Goal: Task Accomplishment & Management: Complete application form

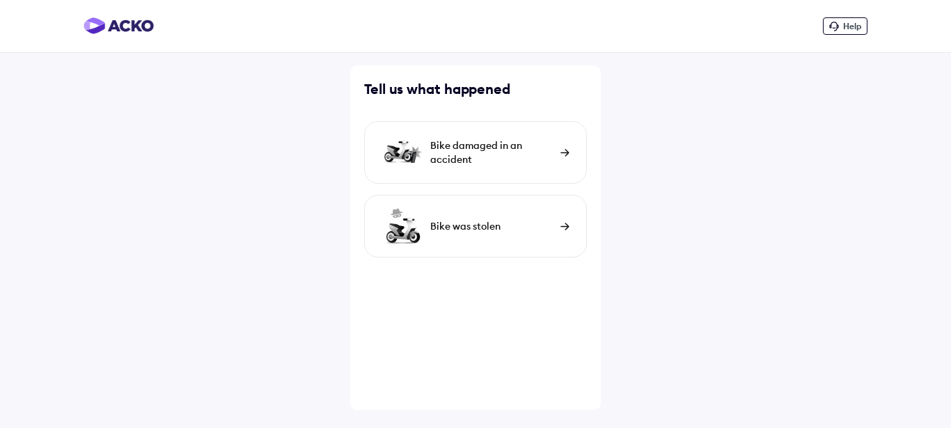
click at [567, 218] on div "Bike was stolen" at bounding box center [475, 226] width 223 height 63
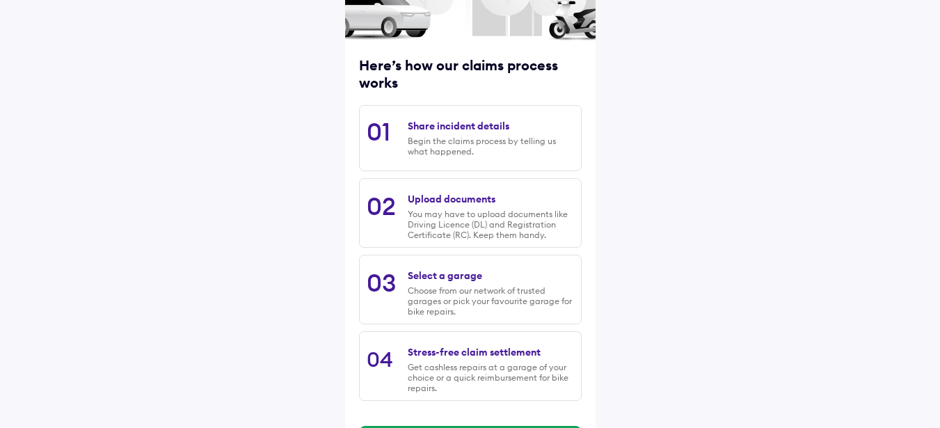
scroll to position [196, 0]
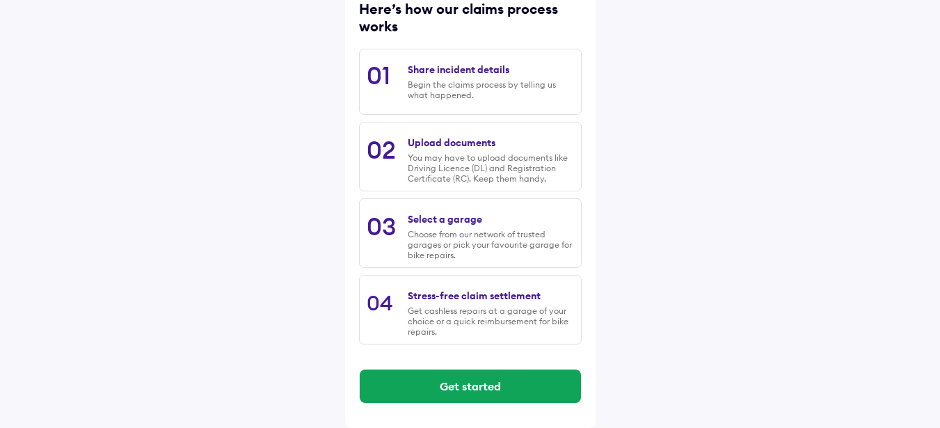
click at [506, 92] on div "Begin the claims process by telling us what happened." at bounding box center [491, 89] width 166 height 21
click at [445, 94] on div "Begin the claims process by telling us what happened." at bounding box center [491, 89] width 166 height 21
click at [432, 95] on div "Begin the claims process by telling us what happened." at bounding box center [491, 89] width 166 height 21
click at [424, 95] on div "Begin the claims process by telling us what happened." at bounding box center [491, 89] width 166 height 21
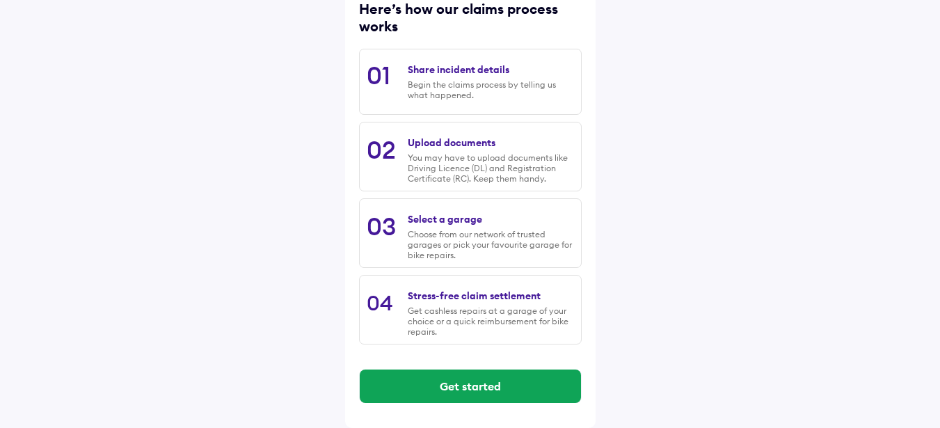
click at [543, 93] on div "Begin the claims process by telling us what happened." at bounding box center [491, 89] width 166 height 21
click at [510, 89] on div "Begin the claims process by telling us what happened." at bounding box center [491, 89] width 166 height 21
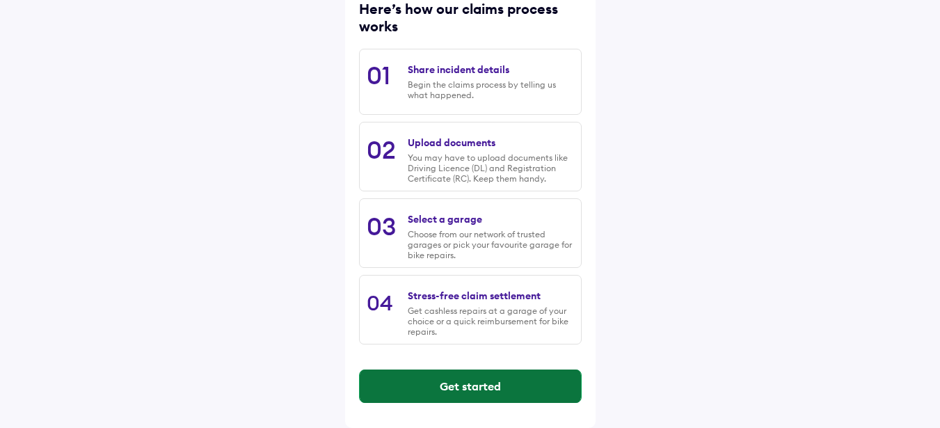
click at [519, 391] on button "Get started" at bounding box center [470, 386] width 221 height 33
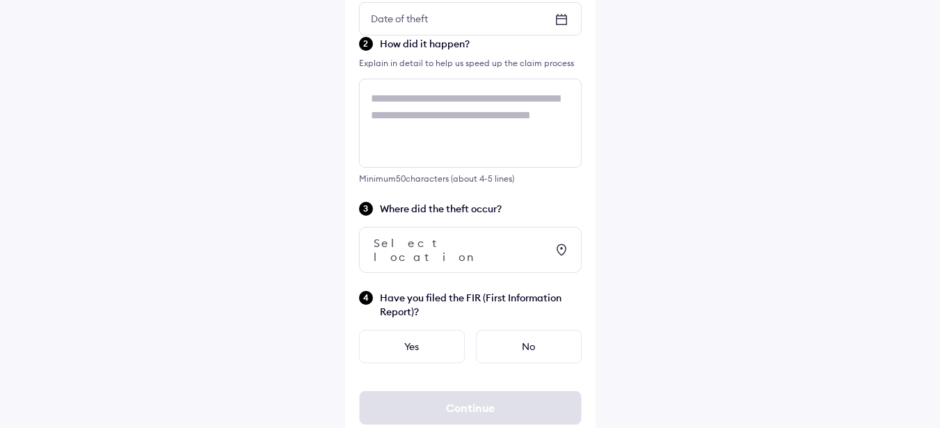
scroll to position [0, 0]
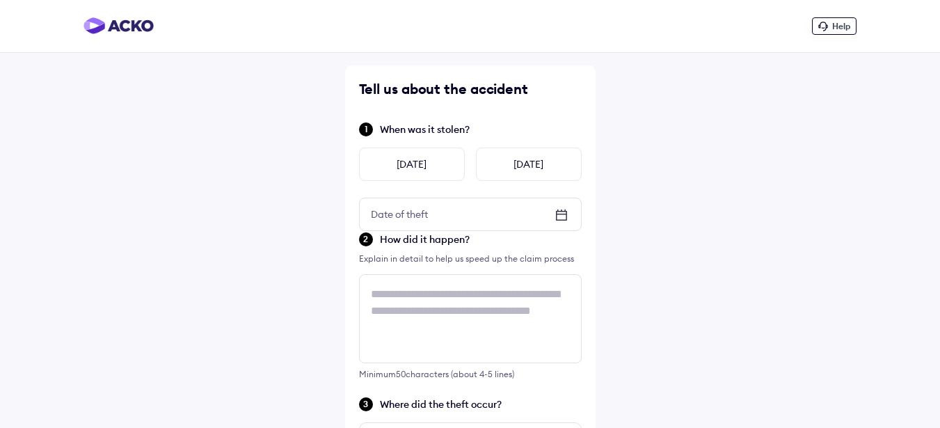
click at [562, 208] on icon at bounding box center [561, 215] width 17 height 17
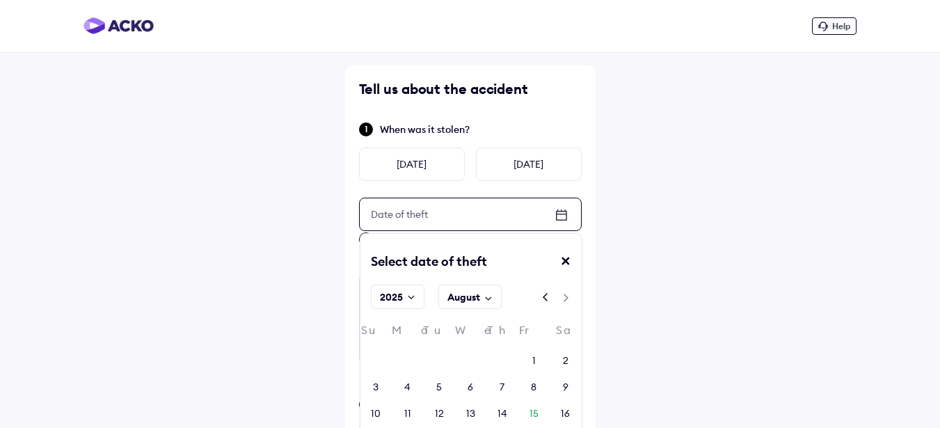
click at [407, 296] on rect at bounding box center [411, 297] width 13 height 13
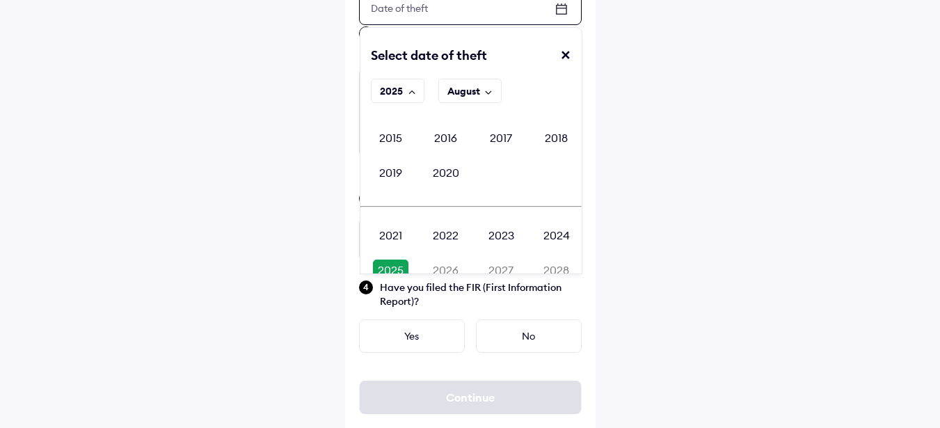
scroll to position [104, 0]
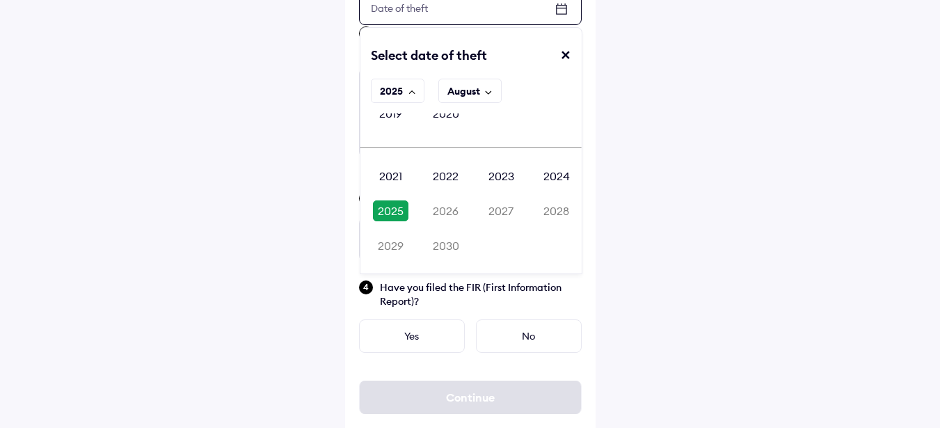
click at [401, 209] on div "2025" at bounding box center [391, 210] width 36 height 21
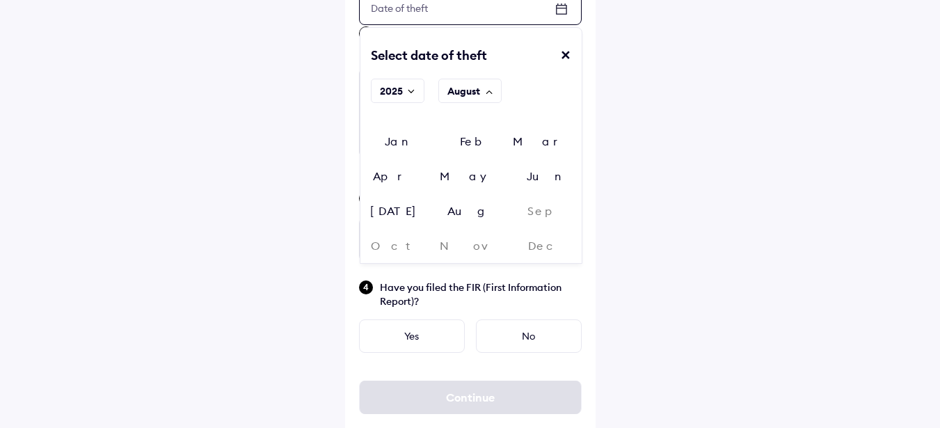
click at [434, 179] on div "May" at bounding box center [471, 176] width 74 height 21
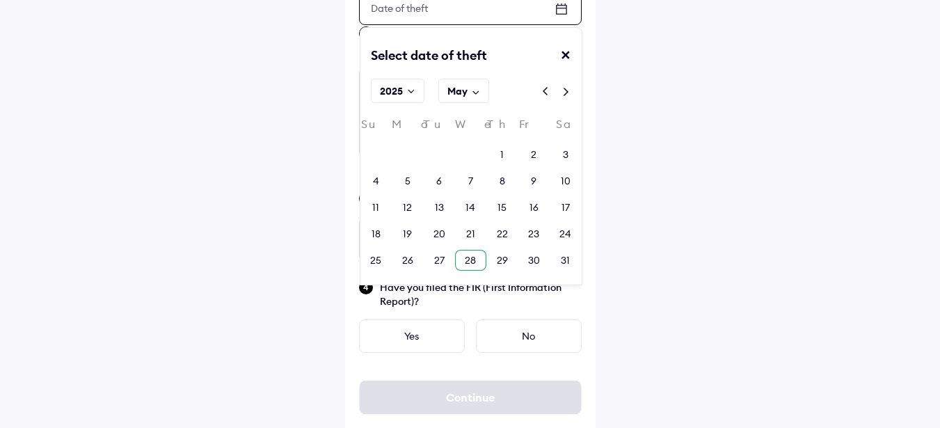
click at [473, 255] on div "28" at bounding box center [470, 260] width 11 height 14
click at [473, 255] on div "Tell us about the accident When was it stolen? [DATE] [DATE] Date of theft Date…" at bounding box center [470, 149] width 251 height 580
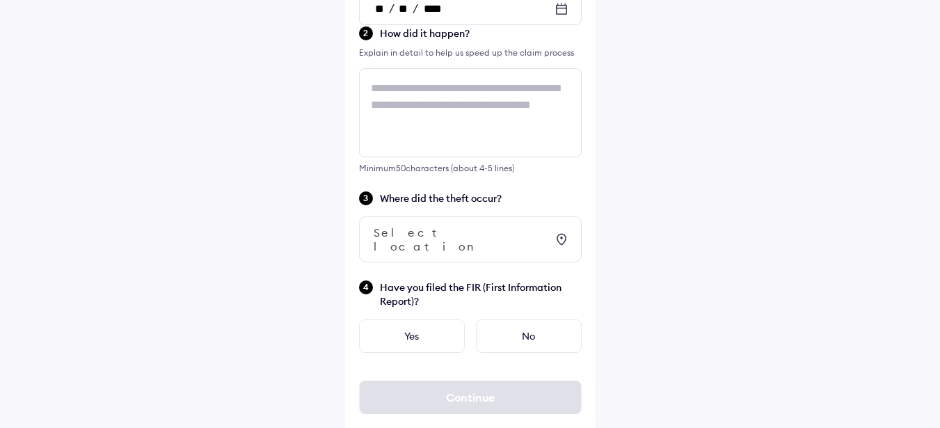
click at [566, 234] on icon at bounding box center [562, 240] width 10 height 12
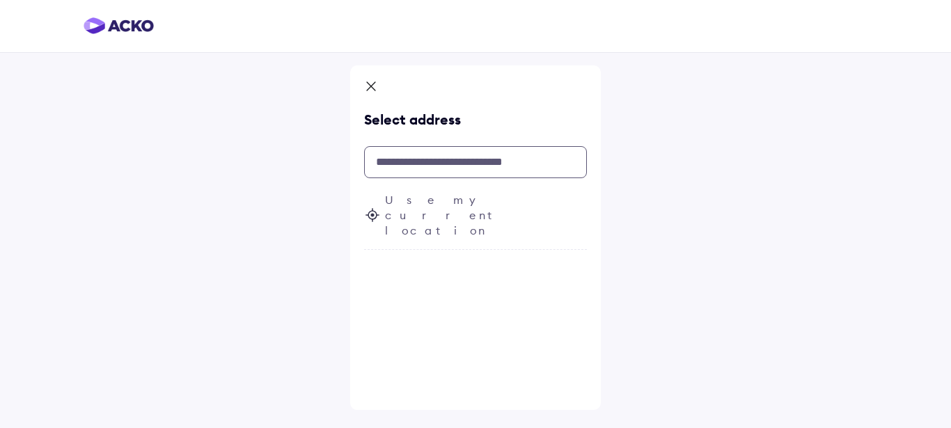
click at [462, 158] on input "text" at bounding box center [475, 162] width 223 height 32
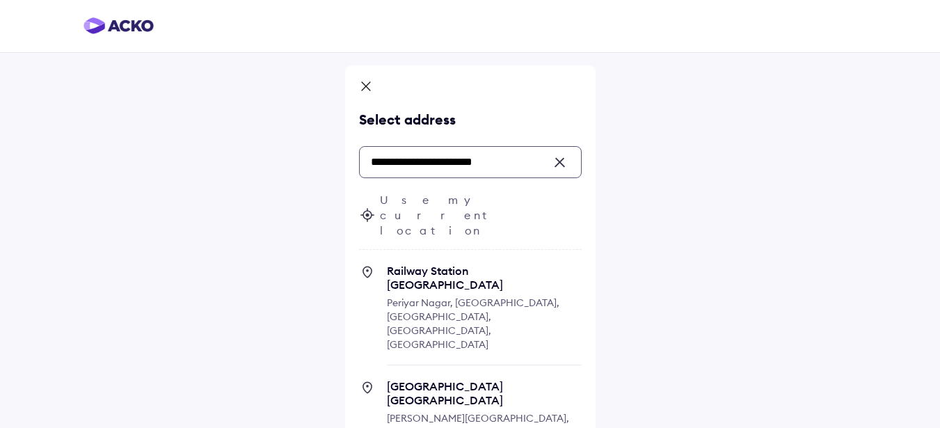
click at [492, 264] on span "Railway Station [GEOGRAPHIC_DATA]" at bounding box center [484, 278] width 195 height 28
type input "**********"
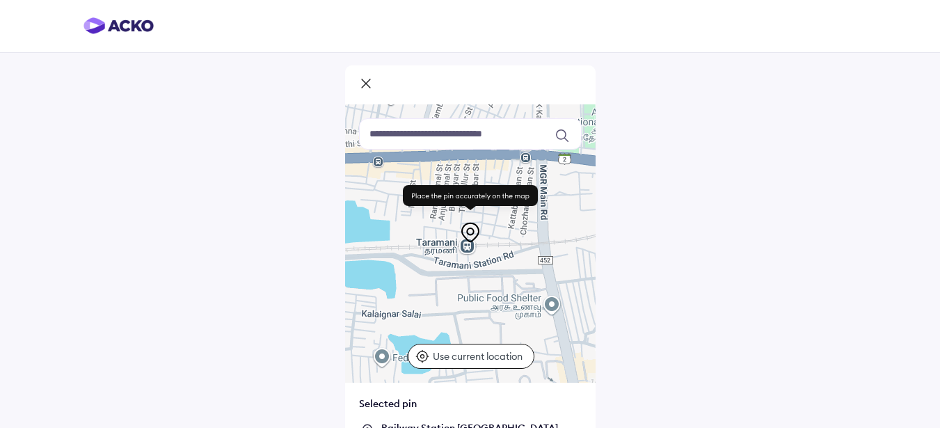
click at [469, 247] on div at bounding box center [470, 243] width 251 height 278
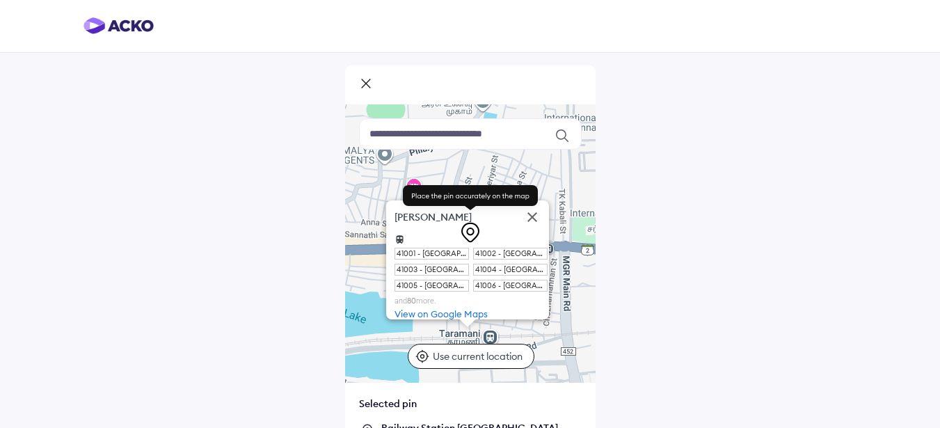
drag, startPoint x: 469, startPoint y: 226, endPoint x: 467, endPoint y: 204, distance: 22.4
click at [467, 204] on div at bounding box center [470, 212] width 149 height 61
click at [474, 230] on icon at bounding box center [470, 232] width 22 height 22
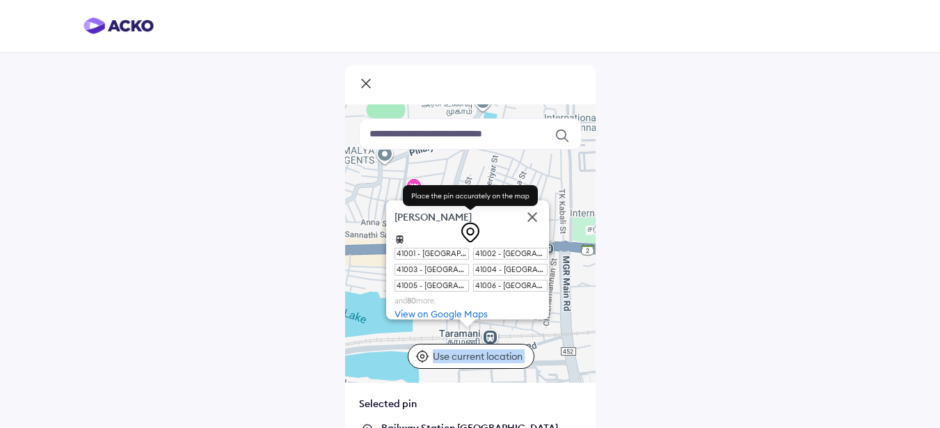
click at [478, 354] on p "Use current location" at bounding box center [479, 356] width 93 height 14
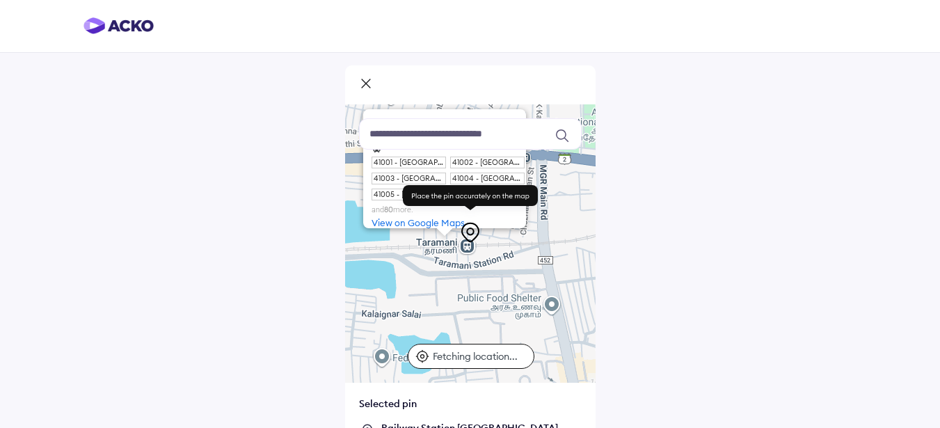
click at [496, 358] on p "Fetching location..." at bounding box center [479, 356] width 93 height 14
click at [441, 356] on p "Fetching location..." at bounding box center [479, 356] width 93 height 14
click at [422, 351] on icon at bounding box center [423, 356] width 14 height 14
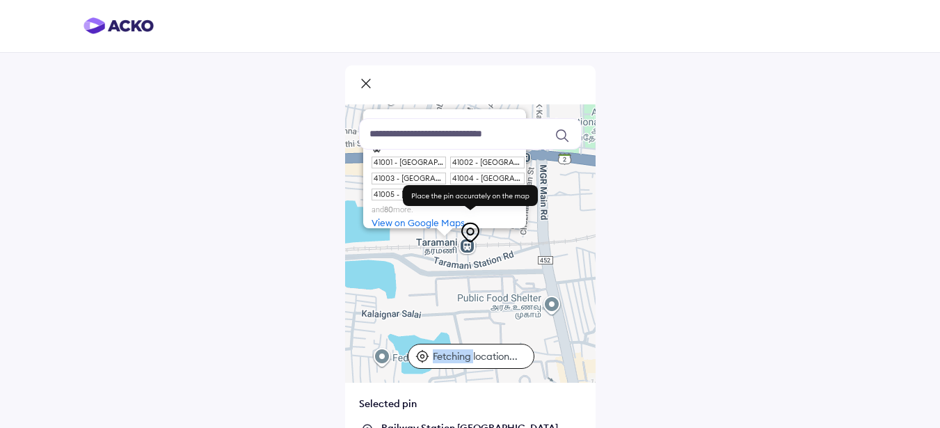
click at [422, 351] on icon at bounding box center [423, 356] width 14 height 14
click at [448, 351] on p "Fetching location..." at bounding box center [479, 356] width 93 height 14
drag, startPoint x: 448, startPoint y: 351, endPoint x: 727, endPoint y: 271, distance: 290.9
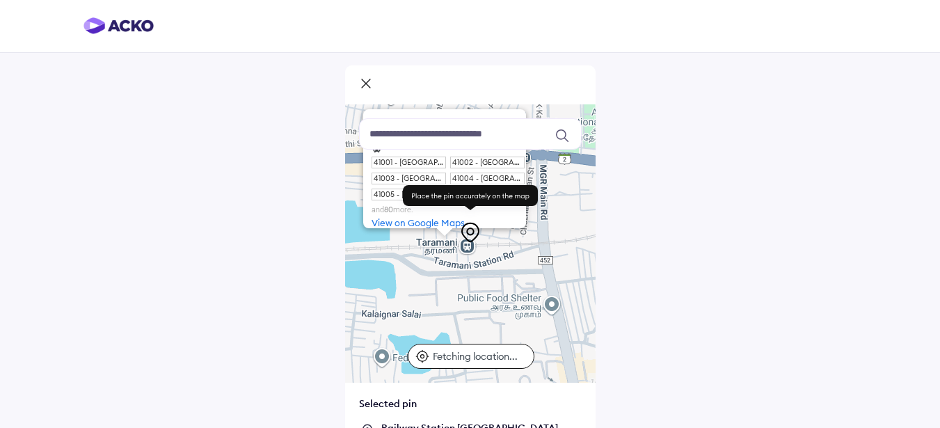
click at [727, 271] on div "[PERSON_NAME][GEOGRAPHIC_DATA] - [GEOGRAPHIC_DATA] - [GEOGRAPHIC_DATA] EMU 4100…" at bounding box center [470, 271] width 940 height 542
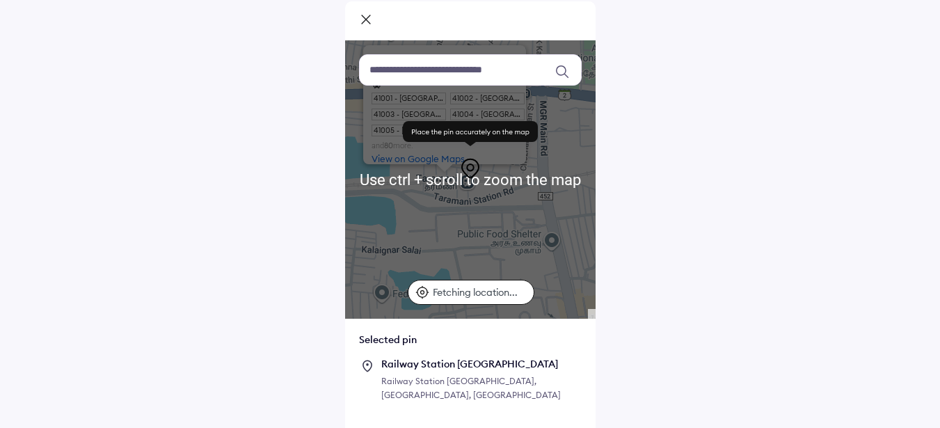
scroll to position [113, 0]
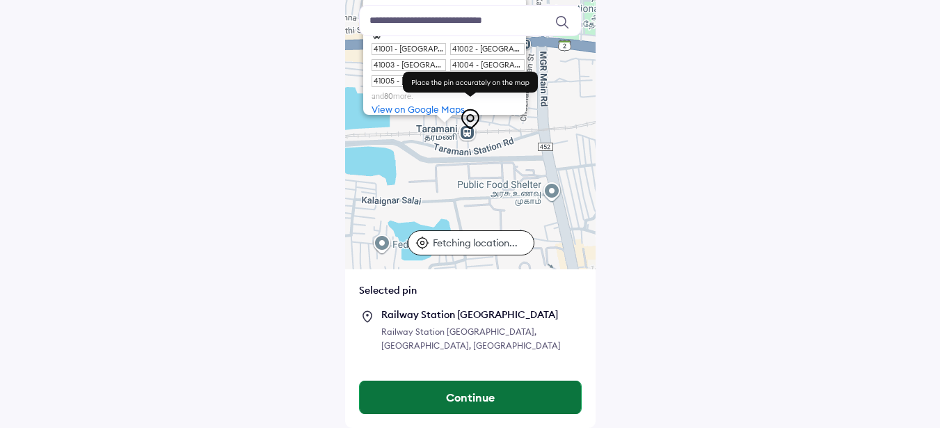
click at [443, 398] on button "Continue" at bounding box center [470, 397] width 221 height 33
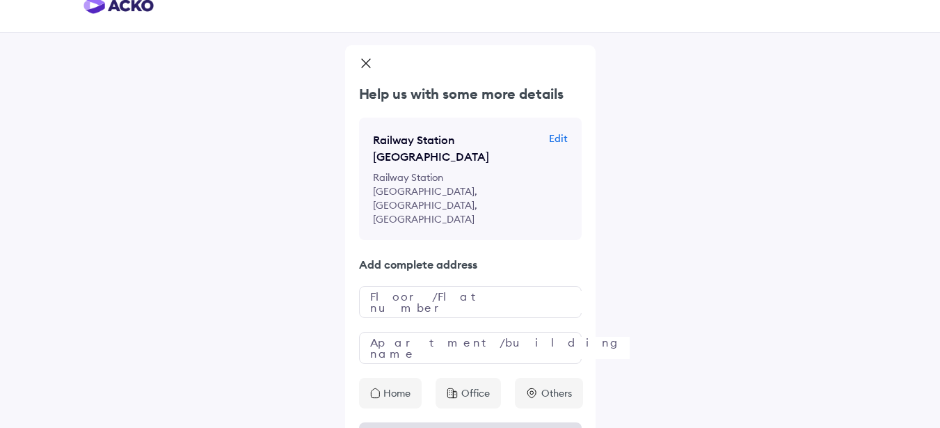
scroll to position [31, 0]
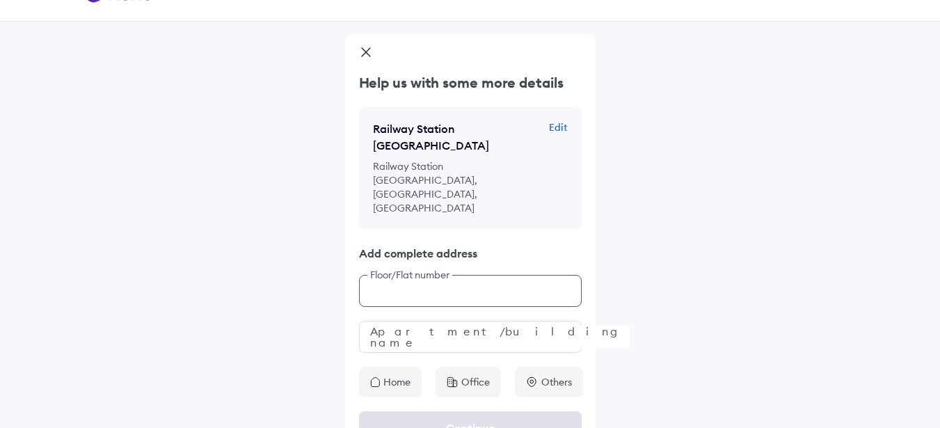
click at [459, 275] on input "text" at bounding box center [470, 291] width 223 height 32
type input "**********"
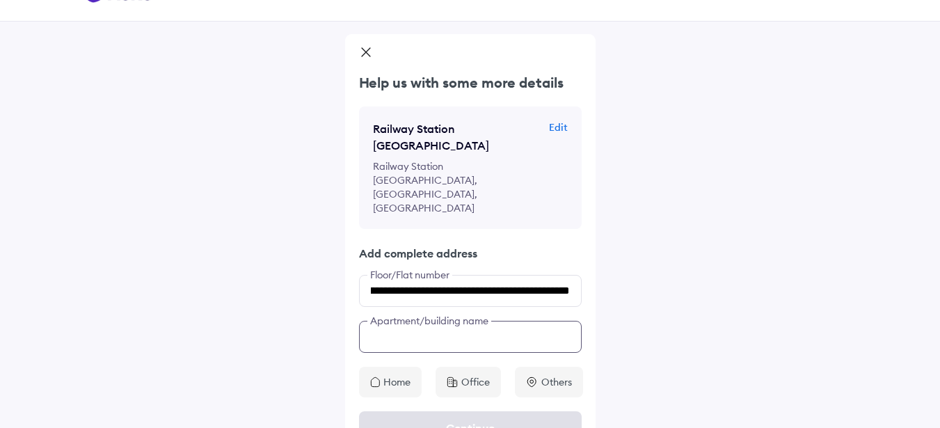
click at [446, 321] on input "text" at bounding box center [470, 337] width 223 height 32
type input "**********"
click at [392, 375] on p "Home" at bounding box center [397, 382] width 27 height 14
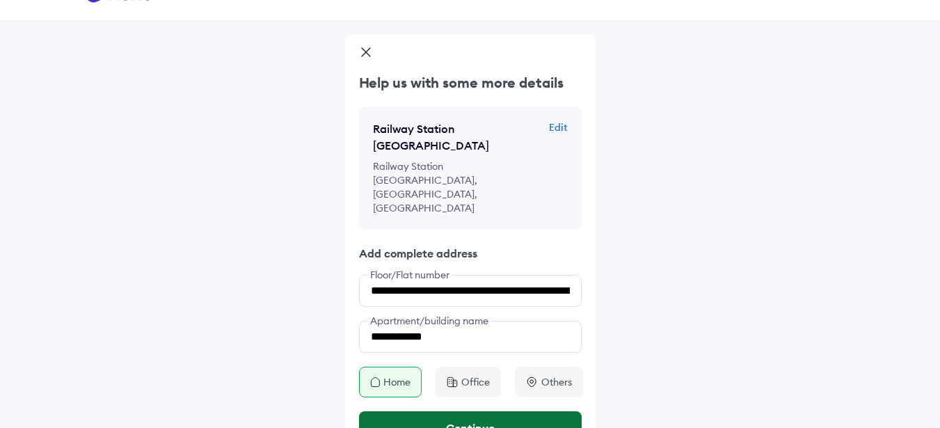
click at [524, 411] on button "Continue" at bounding box center [470, 427] width 223 height 33
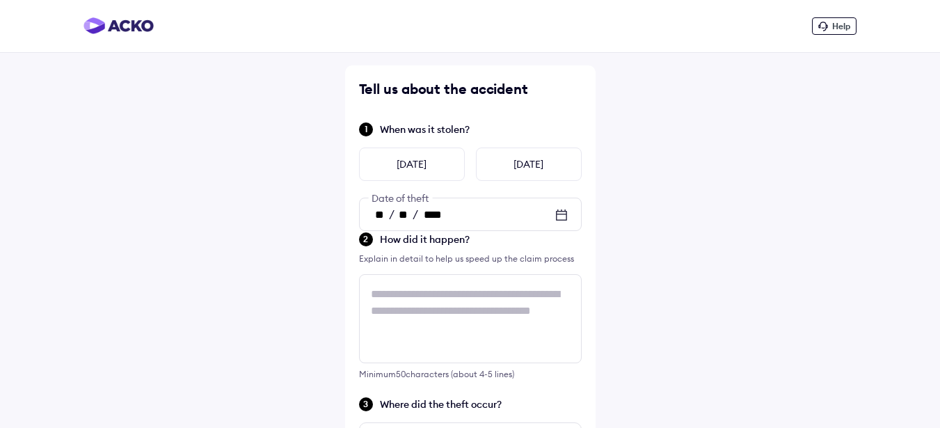
click at [466, 260] on div "Explain in detail to help us speed up the claim process" at bounding box center [470, 259] width 223 height 14
click at [402, 262] on div "Explain in detail to help us speed up the claim process" at bounding box center [470, 259] width 223 height 14
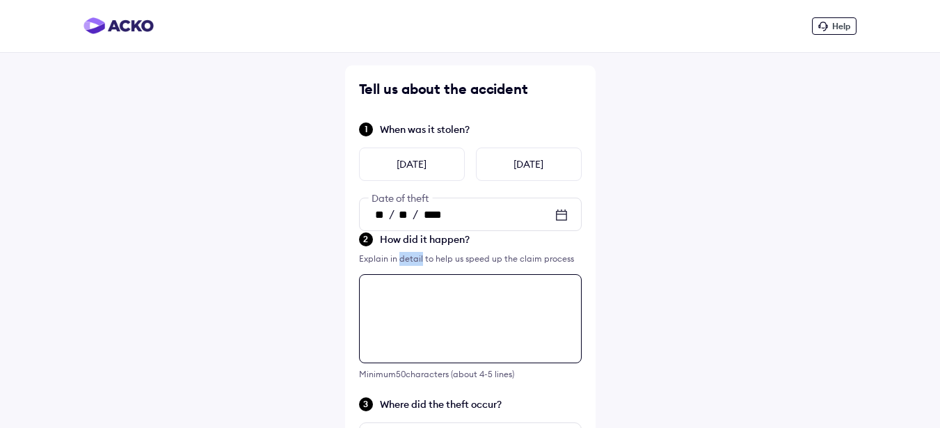
click at [384, 300] on textarea at bounding box center [470, 318] width 223 height 89
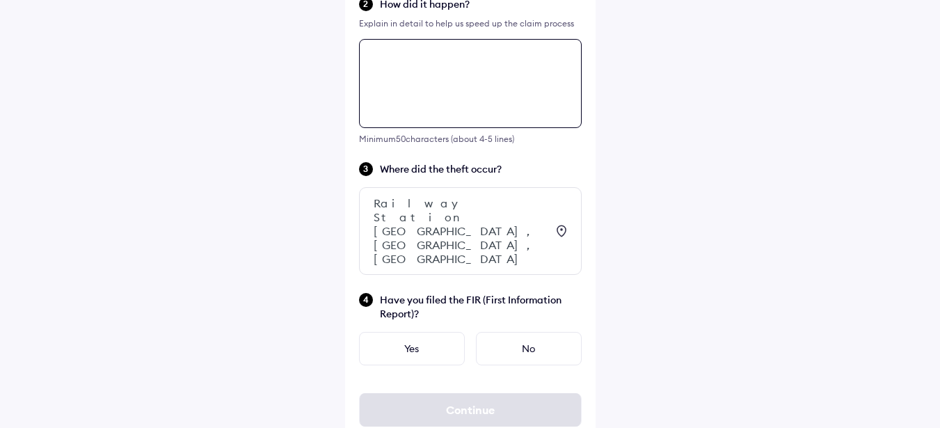
scroll to position [245, 0]
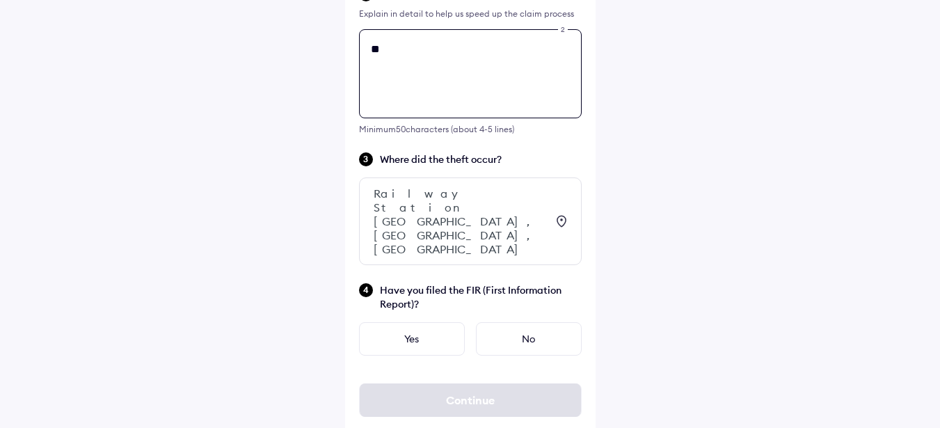
type textarea "*"
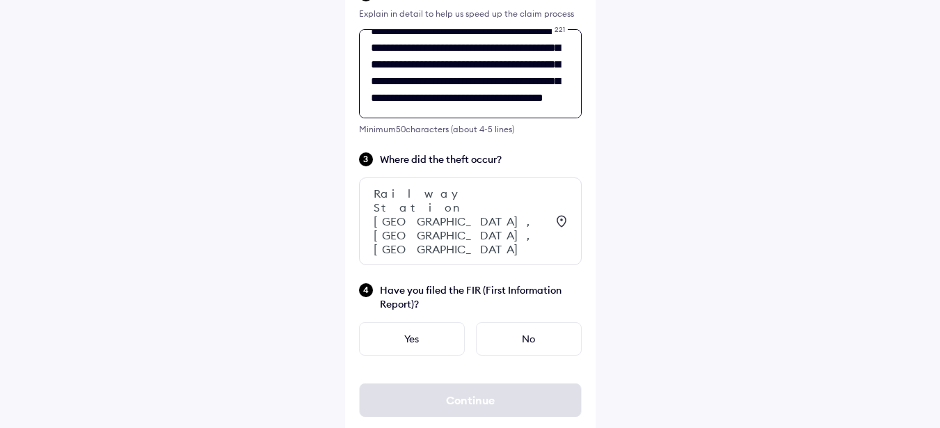
scroll to position [39, 0]
type textarea "**********"
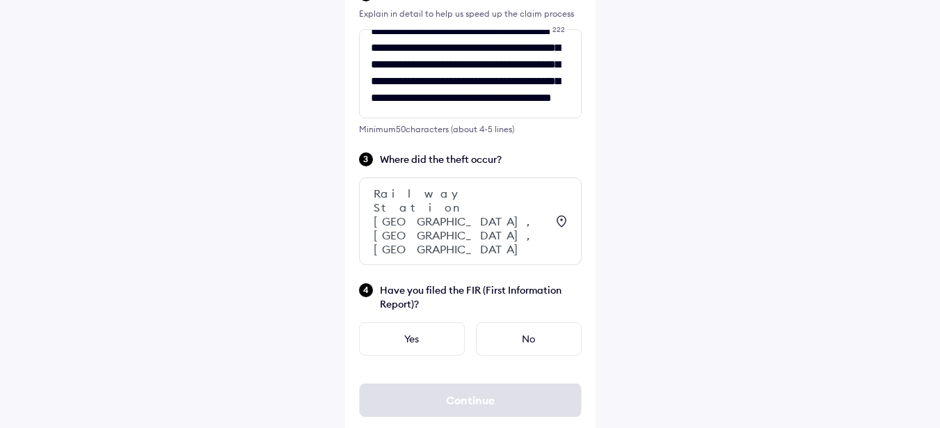
click at [492, 162] on span "Where did the theft occur?" at bounding box center [481, 159] width 202 height 14
click at [420, 325] on div "Yes" at bounding box center [412, 338] width 106 height 33
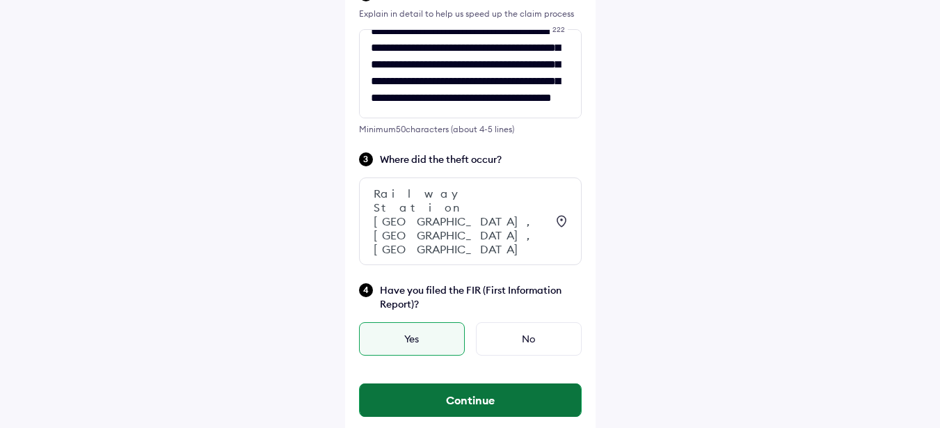
click at [544, 384] on button "Continue" at bounding box center [470, 400] width 221 height 33
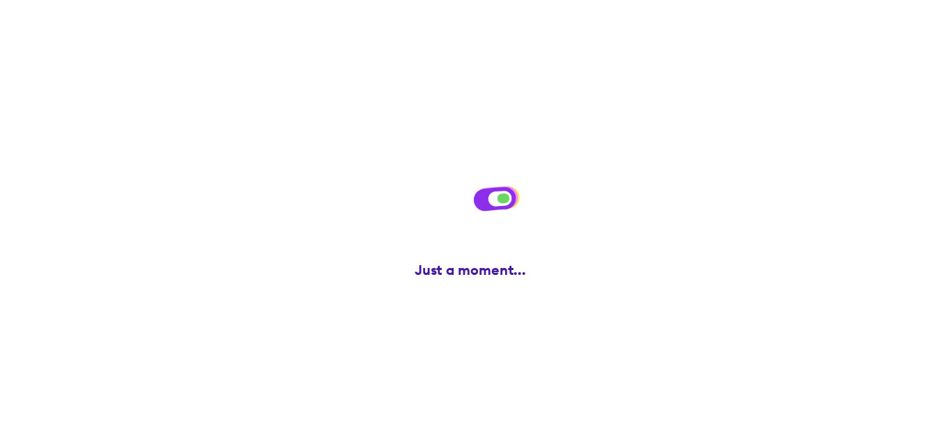
scroll to position [0, 0]
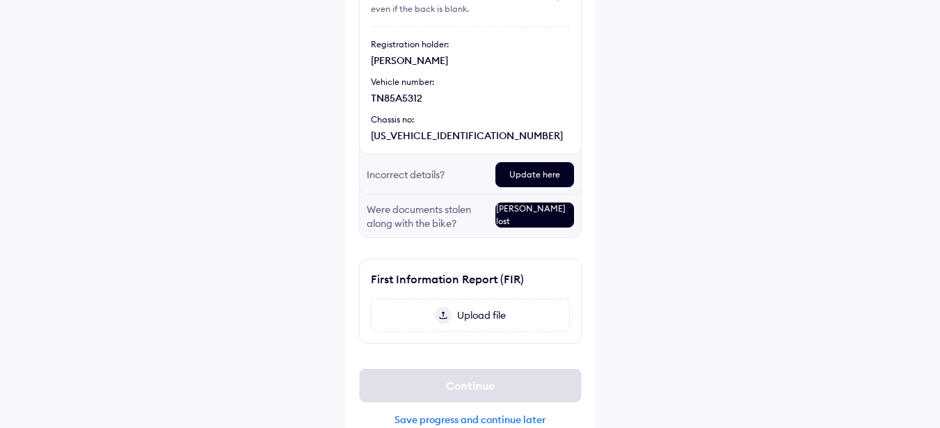
scroll to position [198, 0]
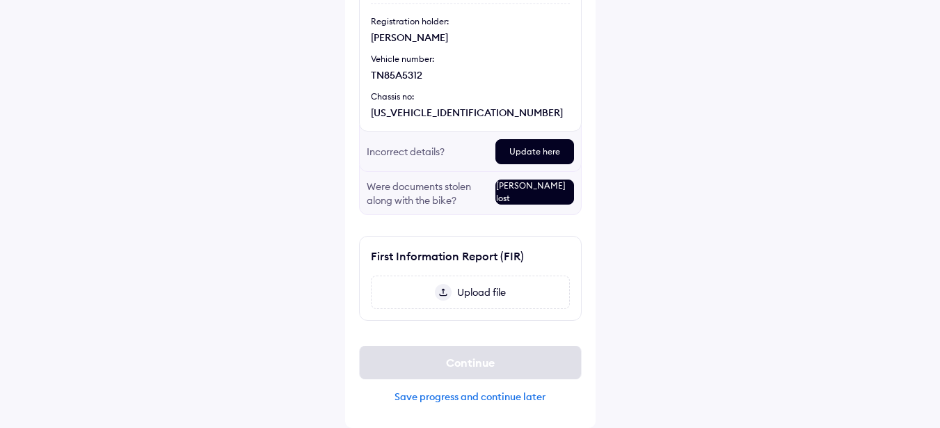
click at [565, 150] on div "Update here" at bounding box center [535, 151] width 79 height 25
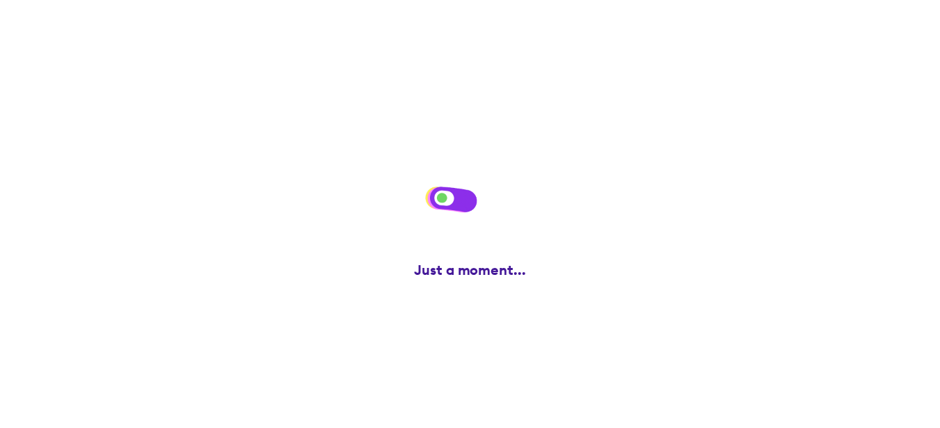
scroll to position [0, 0]
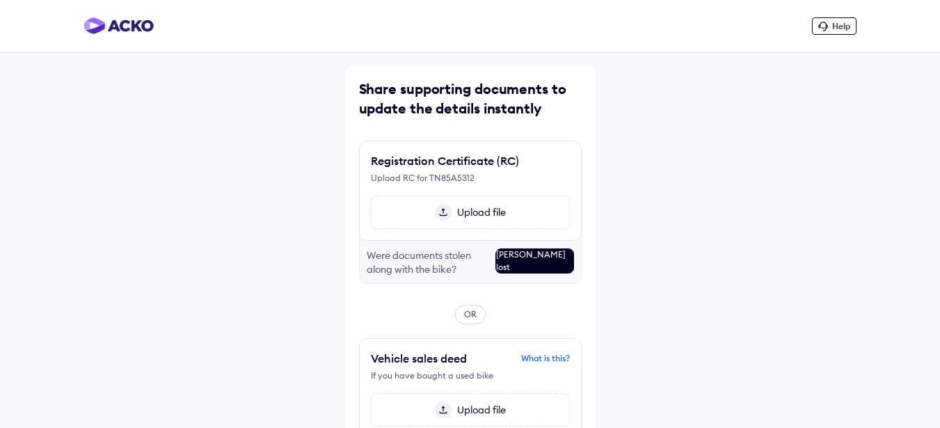
click at [478, 210] on span "Upload file" at bounding box center [479, 212] width 54 height 13
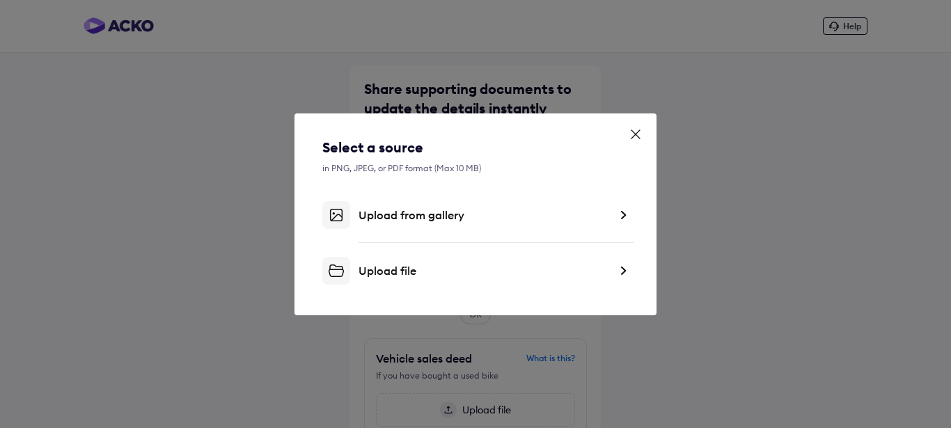
click at [623, 270] on img at bounding box center [622, 271] width 11 height 14
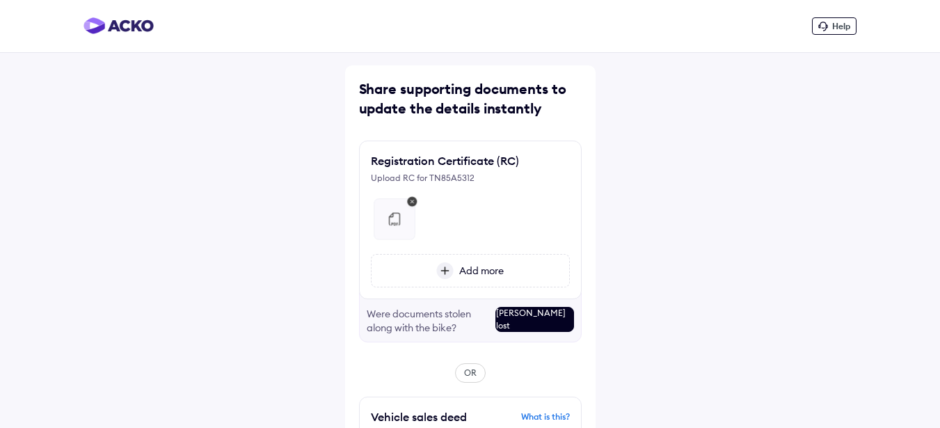
click at [432, 219] on div at bounding box center [470, 213] width 199 height 58
click at [396, 224] on img at bounding box center [394, 219] width 17 height 17
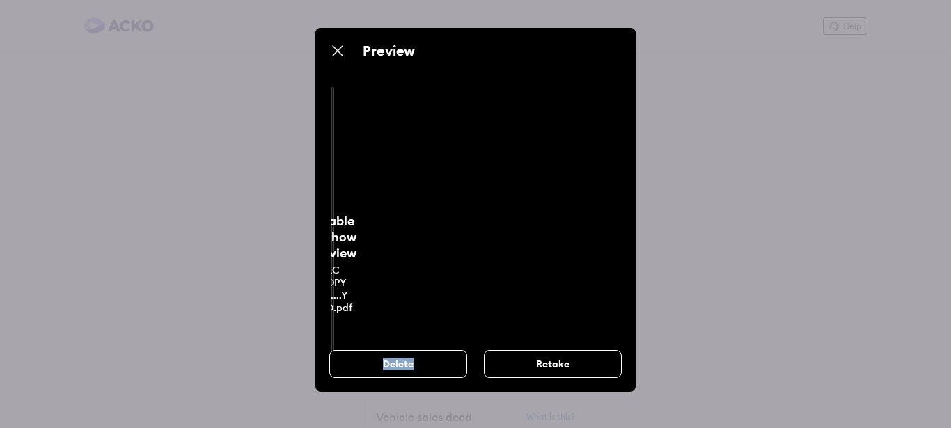
click at [396, 224] on div "Preview Unable to show preview RC COPY DE....Y DEO.pdf Delete Retake" at bounding box center [475, 214] width 951 height 428
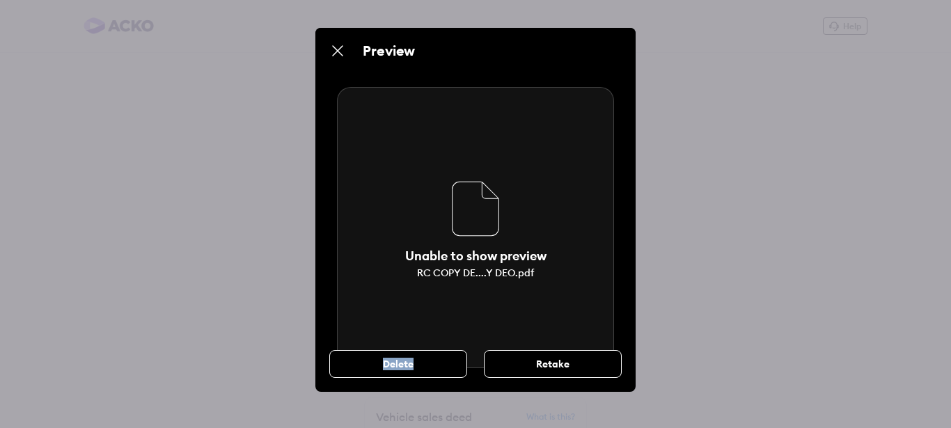
click at [528, 365] on div "Retake" at bounding box center [553, 364] width 138 height 28
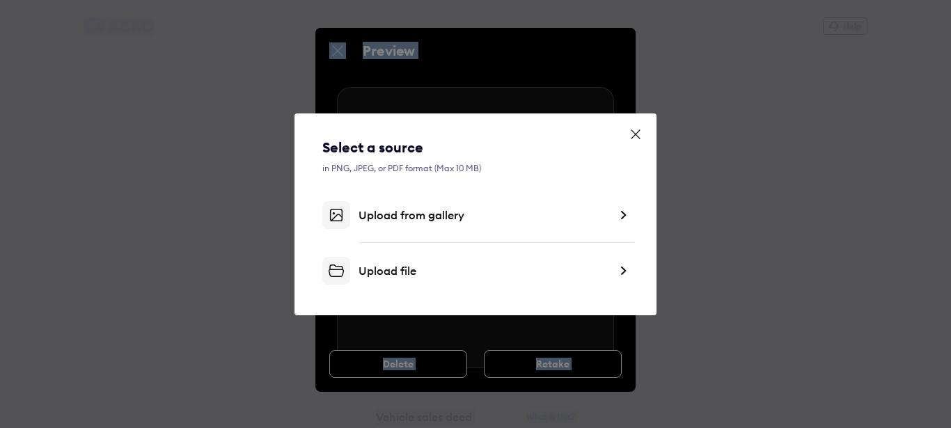
click at [414, 272] on div "Upload file" at bounding box center [484, 271] width 251 height 14
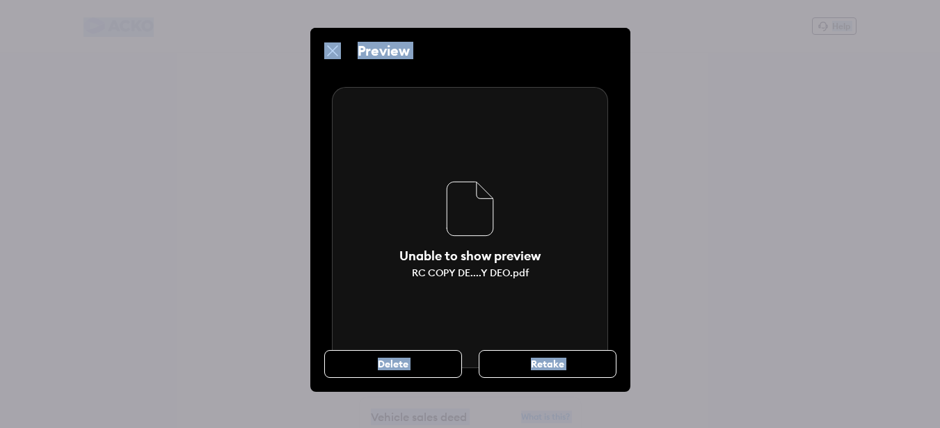
click at [517, 191] on img at bounding box center [470, 208] width 263 height 67
click at [452, 292] on div "Unable to show preview RC COPY DE....Y DEO.pdf" at bounding box center [470, 227] width 276 height 281
drag, startPoint x: 453, startPoint y: 286, endPoint x: 457, endPoint y: 274, distance: 12.5
click at [453, 285] on div "Unable to show preview RC COPY DE....Y DEO.pdf" at bounding box center [470, 227] width 276 height 281
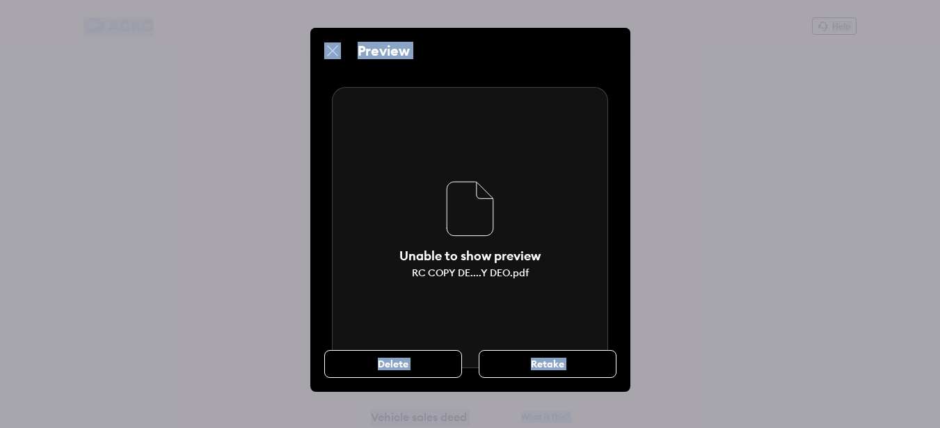
drag, startPoint x: 462, startPoint y: 267, endPoint x: 470, endPoint y: 250, distance: 18.7
click at [464, 263] on div "Unable to show preview RC COPY DE....Y DEO.pdf" at bounding box center [470, 227] width 276 height 281
drag, startPoint x: 471, startPoint y: 249, endPoint x: 476, endPoint y: 233, distance: 16.3
click at [471, 247] on div "Unable to show preview RC COPY DE....Y DEO.pdf" at bounding box center [470, 227] width 276 height 281
drag, startPoint x: 477, startPoint y: 233, endPoint x: 479, endPoint y: 223, distance: 10.0
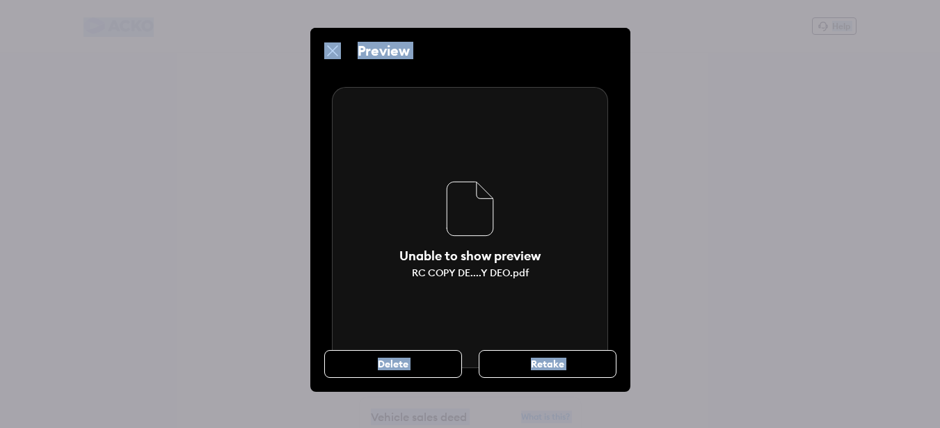
click at [478, 230] on img at bounding box center [470, 208] width 263 height 67
click at [479, 223] on img at bounding box center [470, 208] width 263 height 67
click at [468, 268] on div "RC COPY DE....Y DEO.pdf" at bounding box center [470, 273] width 117 height 13
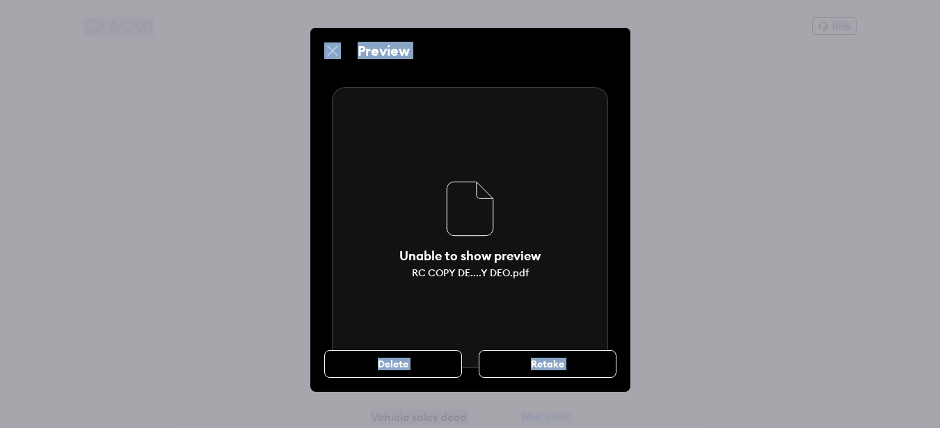
click at [468, 268] on div "RC COPY DE....Y DEO.pdf" at bounding box center [470, 273] width 117 height 13
click at [492, 199] on img at bounding box center [470, 208] width 263 height 67
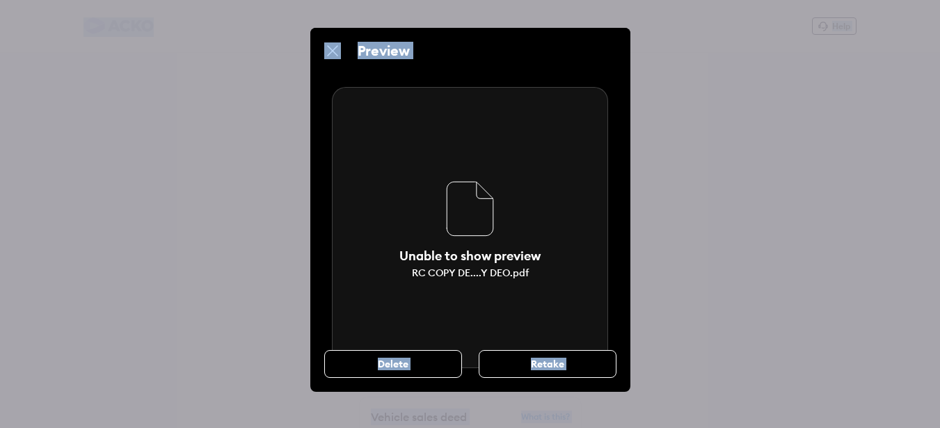
click at [465, 218] on img at bounding box center [470, 208] width 263 height 67
click at [452, 246] on div "Unable to show preview RC COPY DE....Y DEO.pdf" at bounding box center [470, 227] width 276 height 281
click at [457, 231] on img at bounding box center [470, 208] width 263 height 67
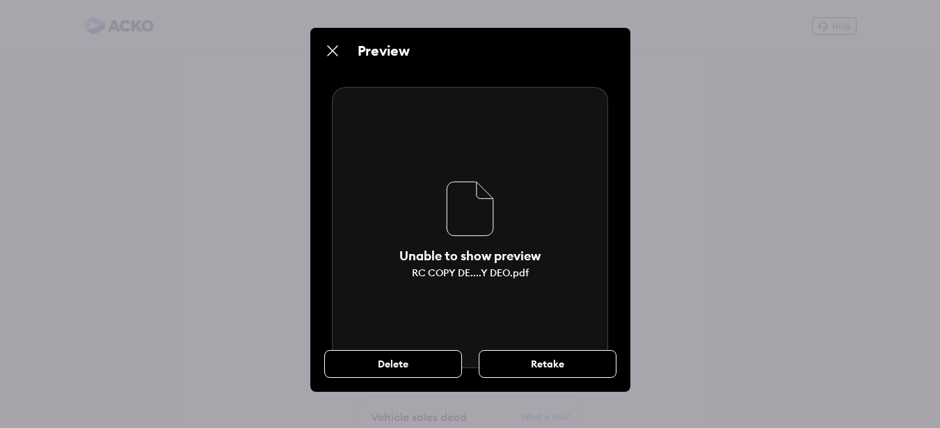
click at [363, 50] on div "Preview" at bounding box center [479, 50] width 242 height 17
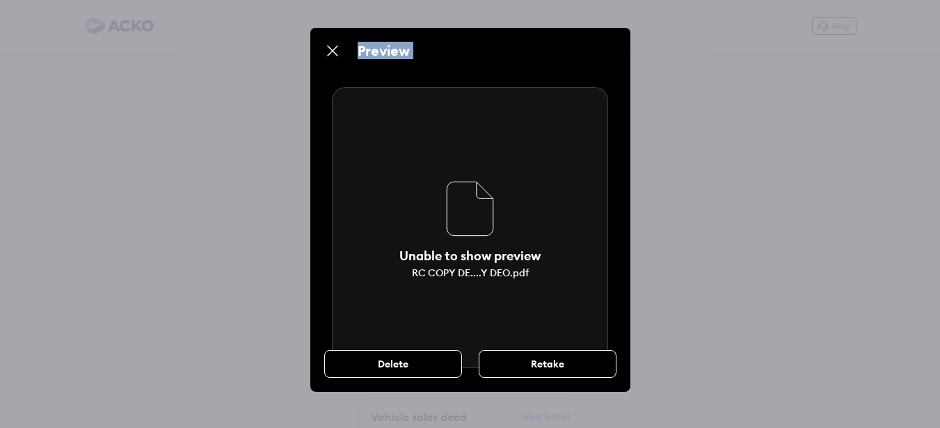
click at [363, 50] on div "Preview" at bounding box center [479, 50] width 242 height 17
click at [263, 86] on div "Preview Unable to show preview RC COPY DE....Y DEO.pdf Delete Retake" at bounding box center [470, 214] width 940 height 428
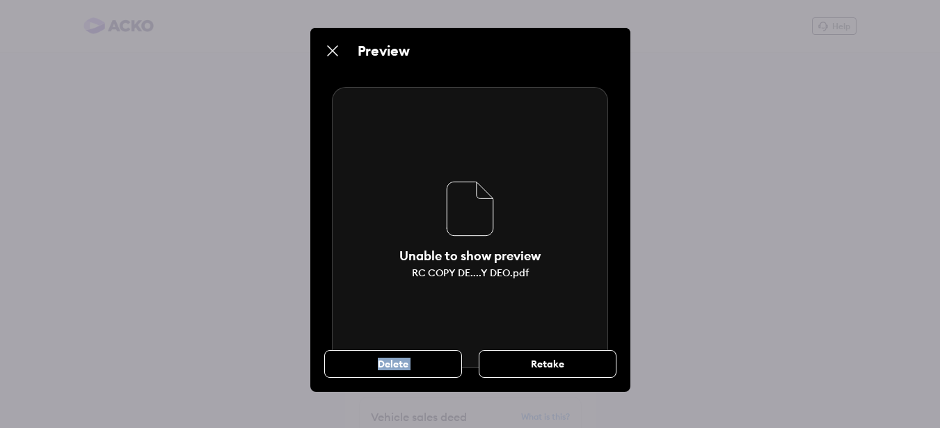
click at [519, 359] on div "Retake" at bounding box center [548, 364] width 138 height 28
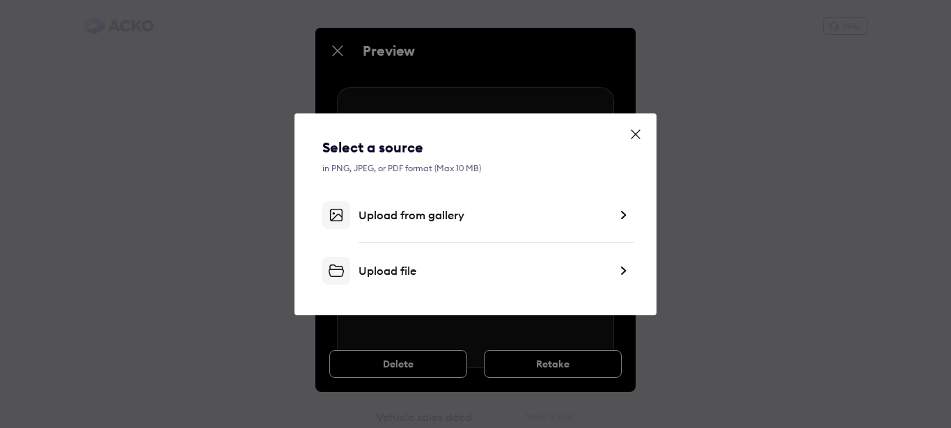
click at [502, 214] on div "Upload from gallery" at bounding box center [484, 215] width 251 height 14
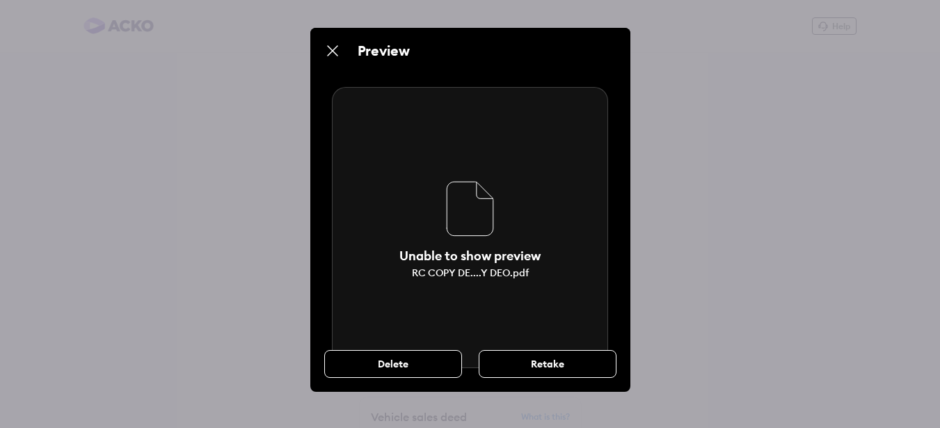
click at [441, 295] on div "Unable to show preview RC COPY DE....Y DEO.pdf" at bounding box center [470, 227] width 276 height 281
click at [445, 273] on div "RC COPY DE....Y DEO.pdf" at bounding box center [470, 273] width 117 height 13
click at [452, 255] on div "Unable to show preview" at bounding box center [470, 256] width 141 height 16
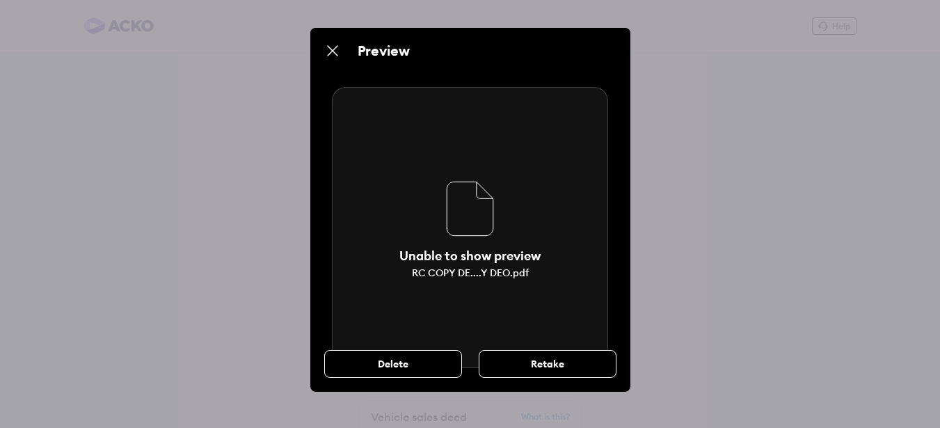
click at [452, 255] on div "Unable to show preview" at bounding box center [470, 256] width 141 height 16
click at [455, 251] on div "Unable to show preview" at bounding box center [470, 256] width 141 height 16
drag, startPoint x: 462, startPoint y: 238, endPoint x: 464, endPoint y: 231, distance: 7.5
click at [462, 237] on img at bounding box center [470, 208] width 263 height 67
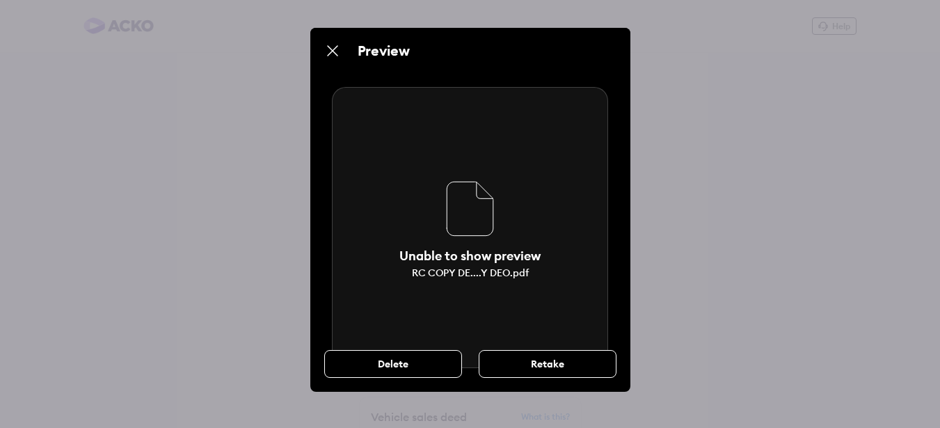
click at [468, 221] on img at bounding box center [470, 208] width 263 height 67
click at [468, 218] on img at bounding box center [470, 208] width 263 height 67
click at [452, 275] on div "RC COPY DE....Y DEO.pdf" at bounding box center [470, 273] width 117 height 13
click at [450, 275] on div "RC COPY DE....Y DEO.pdf" at bounding box center [470, 273] width 117 height 13
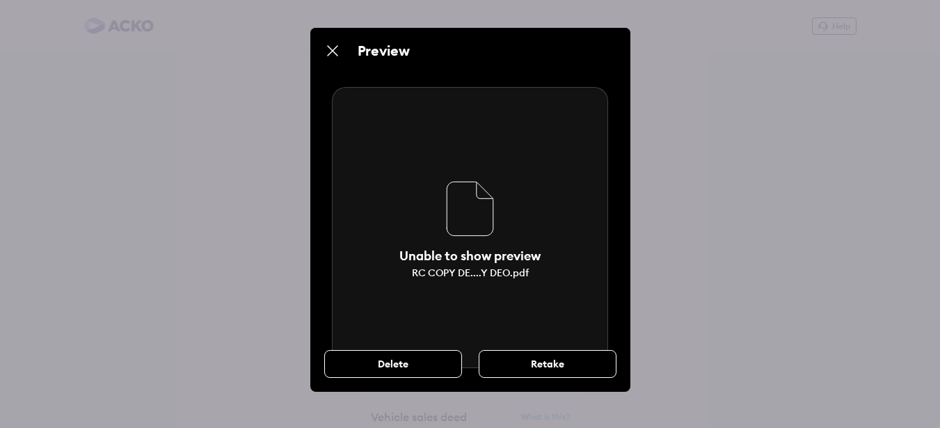
click at [450, 275] on div "RC COPY DE....Y DEO.pdf" at bounding box center [470, 273] width 117 height 13
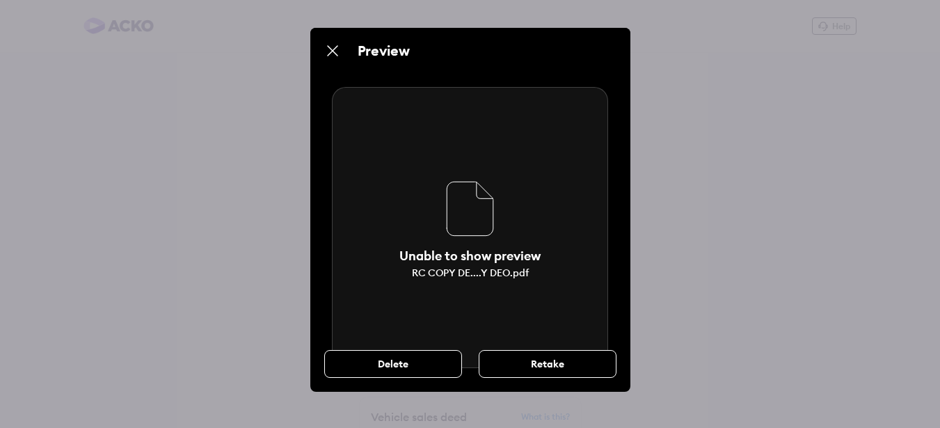
click at [333, 52] on img at bounding box center [332, 50] width 17 height 17
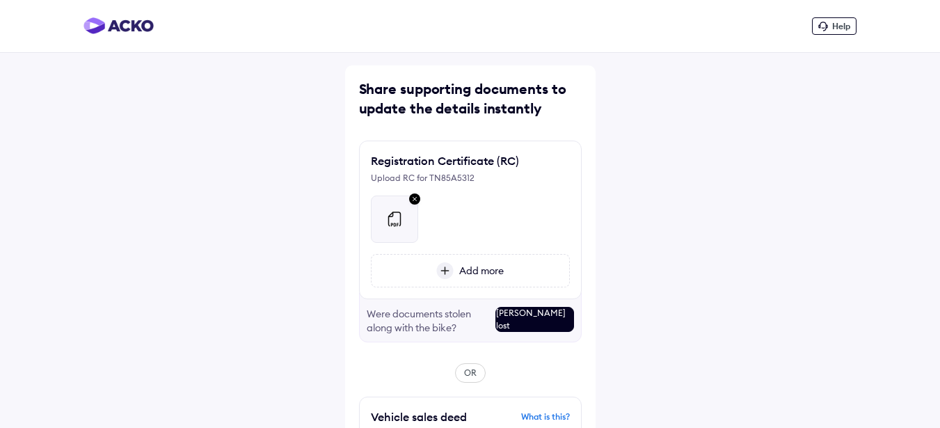
click at [402, 221] on img at bounding box center [394, 219] width 17 height 17
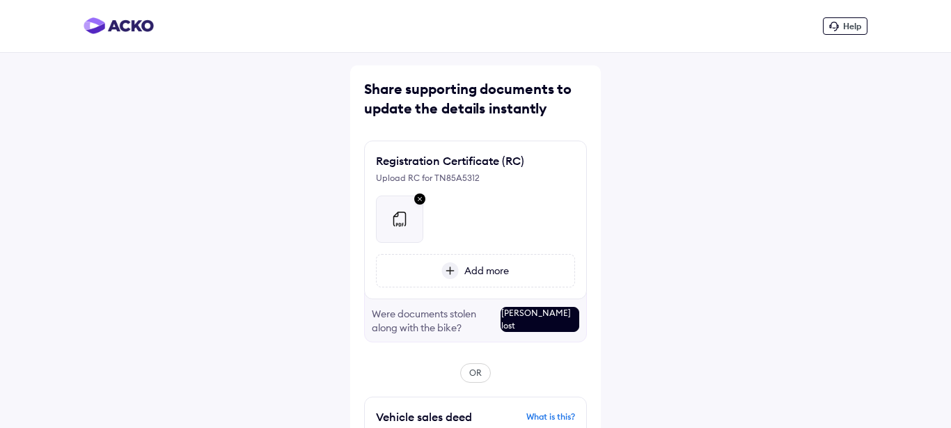
click at [0, 0] on div "Preview Unable to show preview RC COPY DE....Y DEO.pdf Delete Retake" at bounding box center [0, 0] width 0 height 0
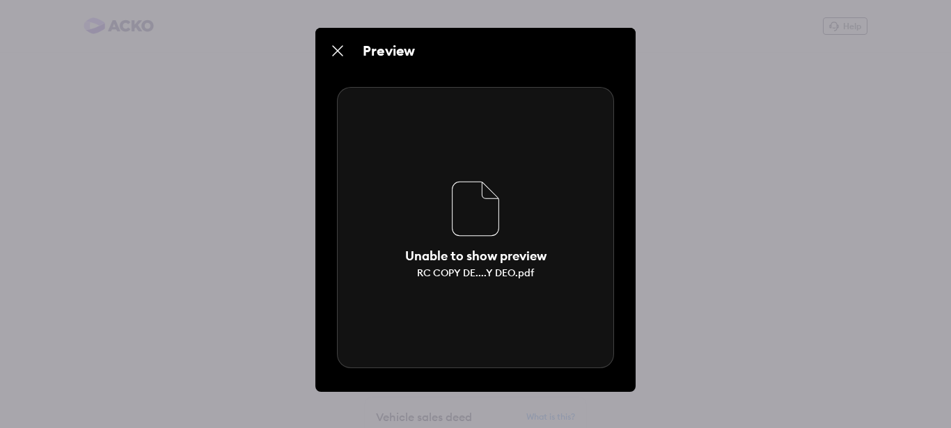
click at [813, 160] on div "Preview Unable to show preview RC COPY DE....Y DEO.pdf Delete Retake" at bounding box center [475, 214] width 951 height 428
click at [695, 209] on div "Preview Unable to show preview RC COPY DE....Y DEO.pdf Delete Retake" at bounding box center [475, 214] width 951 height 428
click at [577, 361] on div "Retake" at bounding box center [553, 364] width 138 height 28
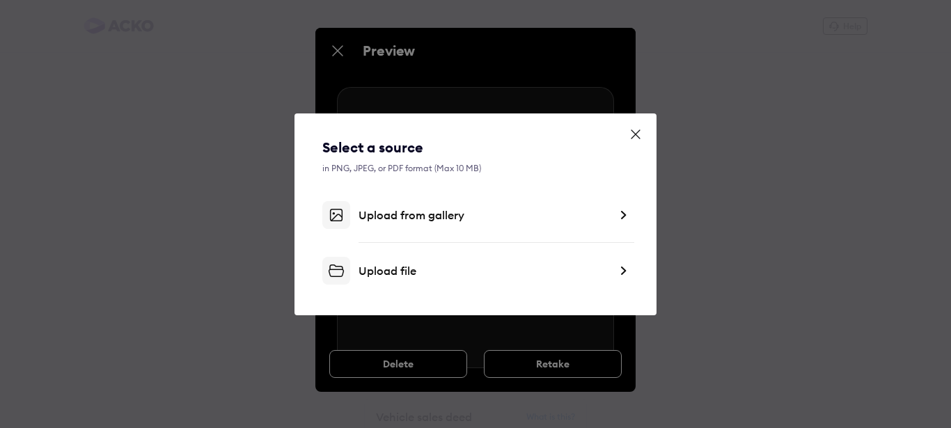
click at [459, 170] on div "in PNG, JPEG, or PDF format (Max 10 MB)" at bounding box center [475, 168] width 306 height 10
click at [410, 169] on div "in PNG, JPEG, or PDF format (Max 10 MB)" at bounding box center [475, 168] width 306 height 10
click at [623, 217] on img at bounding box center [622, 215] width 11 height 14
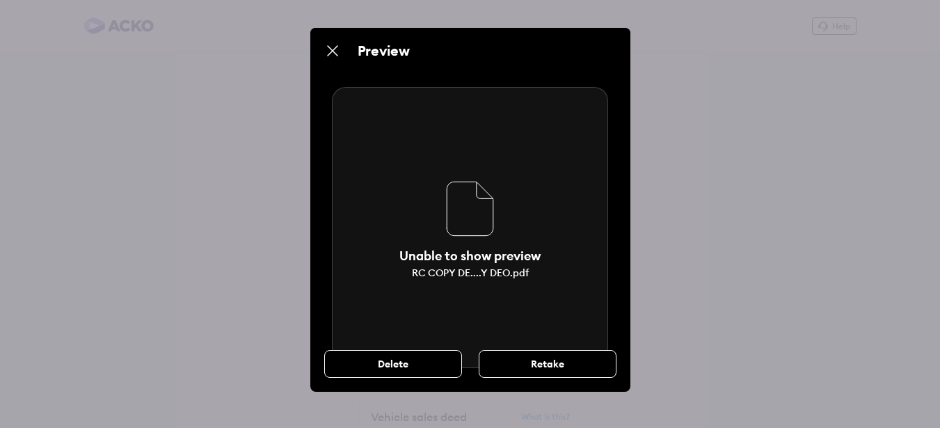
click at [464, 179] on img at bounding box center [470, 208] width 263 height 67
click at [452, 257] on div "Unable to show preview" at bounding box center [470, 256] width 141 height 16
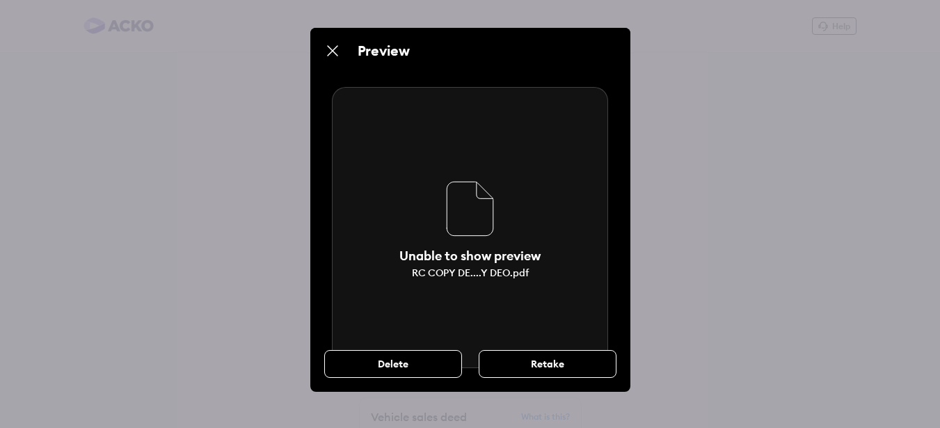
click at [452, 257] on div "Unable to show preview" at bounding box center [470, 256] width 141 height 16
click at [448, 269] on div "RC COPY DE....Y DEO.pdf" at bounding box center [470, 273] width 117 height 13
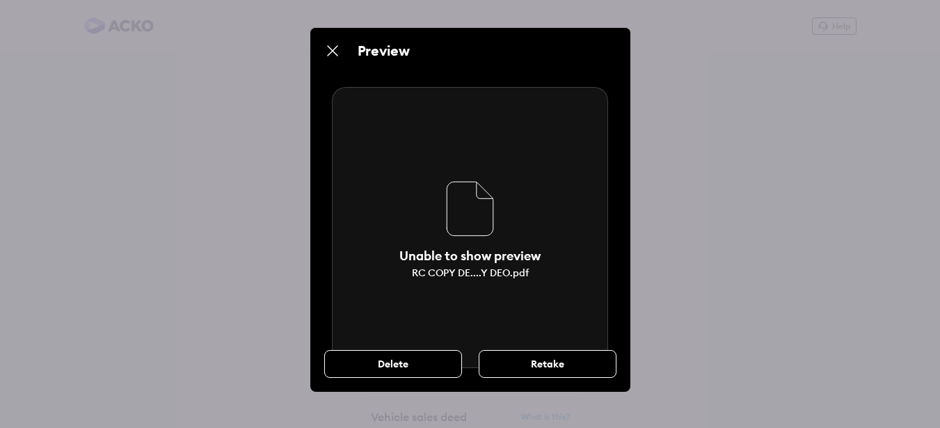
click at [462, 233] on img at bounding box center [470, 208] width 263 height 67
click at [475, 189] on img at bounding box center [470, 208] width 263 height 67
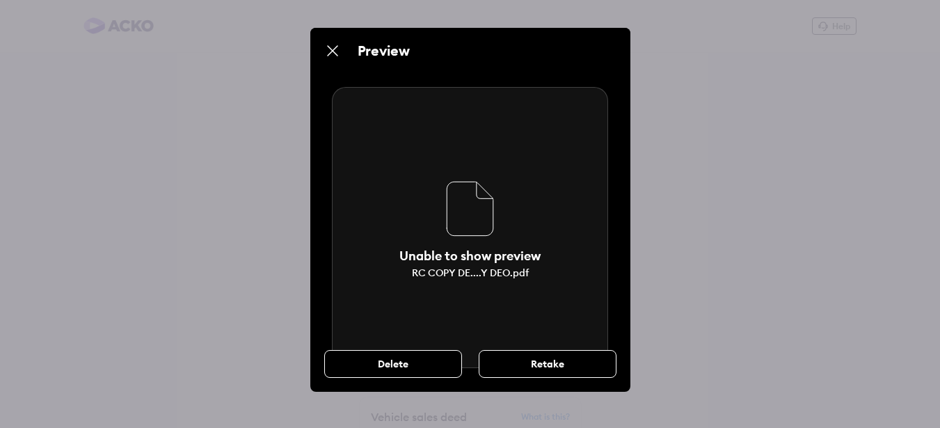
click at [398, 54] on div "Preview" at bounding box center [479, 50] width 242 height 17
click at [464, 232] on img at bounding box center [470, 208] width 263 height 67
click at [570, 369] on div "Retake" at bounding box center [548, 364] width 138 height 28
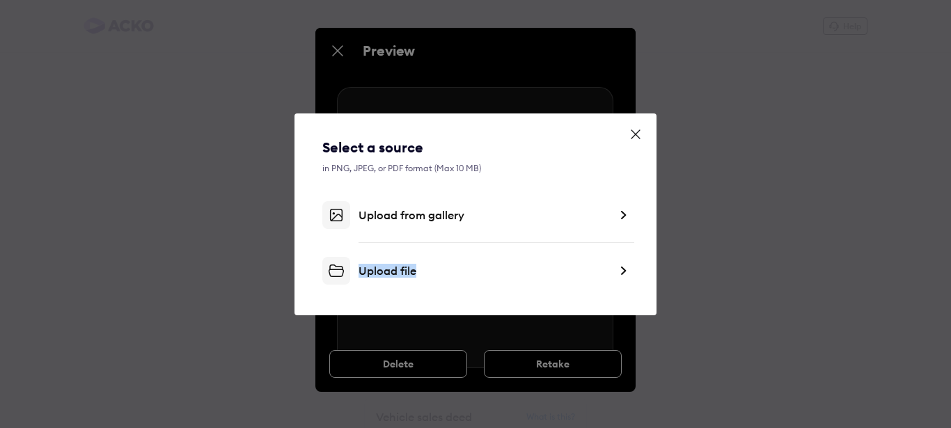
click at [570, 369] on div "Select a source in PNG, JPEG, or PDF format (Max 10 MB) Upload from gallery Upl…" at bounding box center [475, 214] width 951 height 428
click at [450, 276] on div "Upload file" at bounding box center [484, 271] width 251 height 14
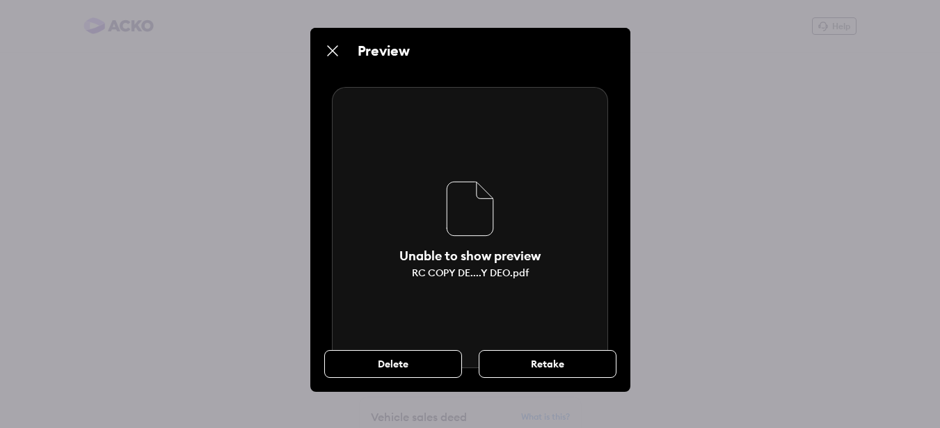
click at [542, 363] on div "Retake" at bounding box center [548, 364] width 138 height 28
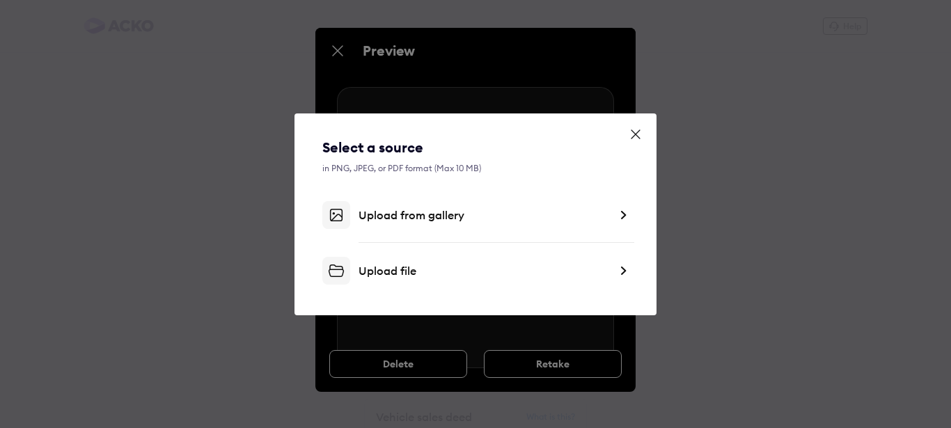
click at [411, 268] on div "Upload file" at bounding box center [484, 271] width 251 height 14
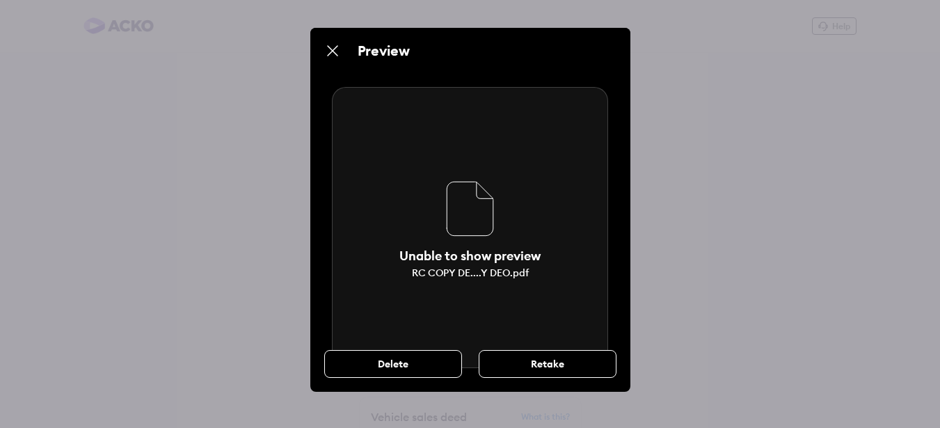
click at [540, 281] on div "Unable to show preview RC COPY DE....Y DEO.pdf" at bounding box center [470, 227] width 276 height 281
click at [514, 278] on div "RC COPY DE....Y DEO.pdf" at bounding box center [470, 273] width 117 height 13
click at [510, 257] on div "Unable to show preview" at bounding box center [470, 256] width 141 height 16
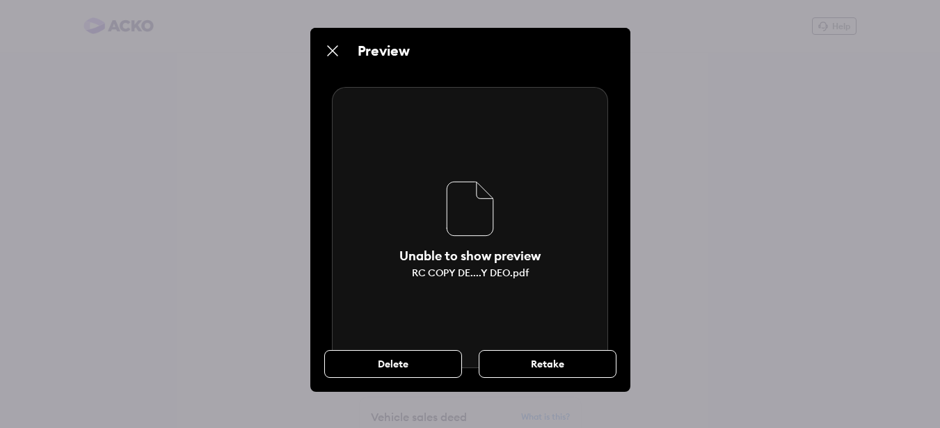
click at [512, 255] on div "Unable to show preview" at bounding box center [470, 256] width 141 height 16
click at [527, 361] on div "Retake" at bounding box center [548, 364] width 138 height 28
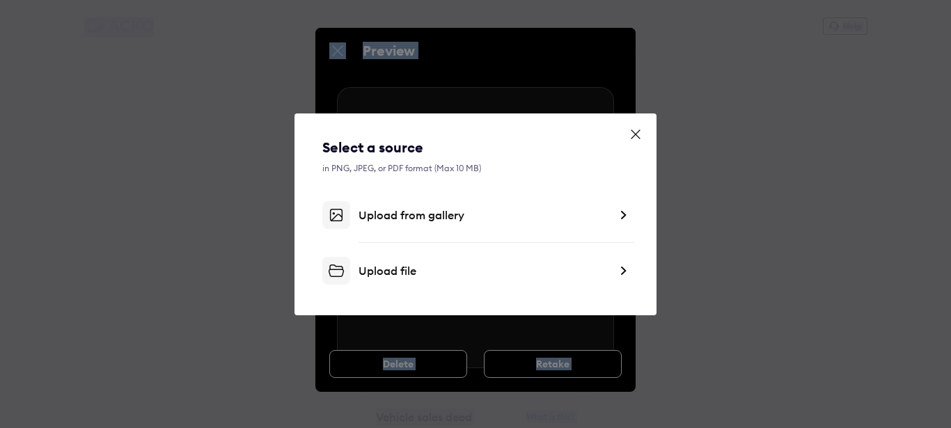
click at [479, 258] on div "Upload file" at bounding box center [475, 271] width 306 height 28
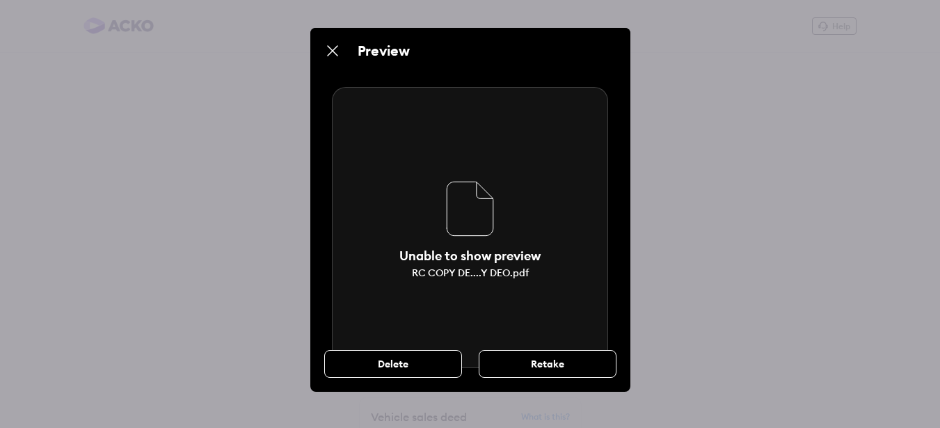
click at [408, 51] on div "Preview" at bounding box center [479, 50] width 242 height 17
click at [496, 218] on img at bounding box center [470, 208] width 263 height 67
click at [537, 363] on div "Retake" at bounding box center [548, 364] width 138 height 28
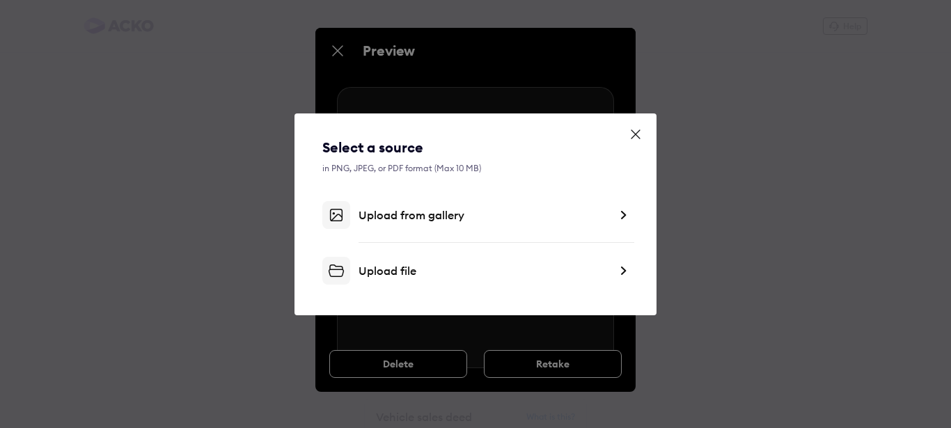
click at [639, 129] on icon at bounding box center [636, 134] width 14 height 14
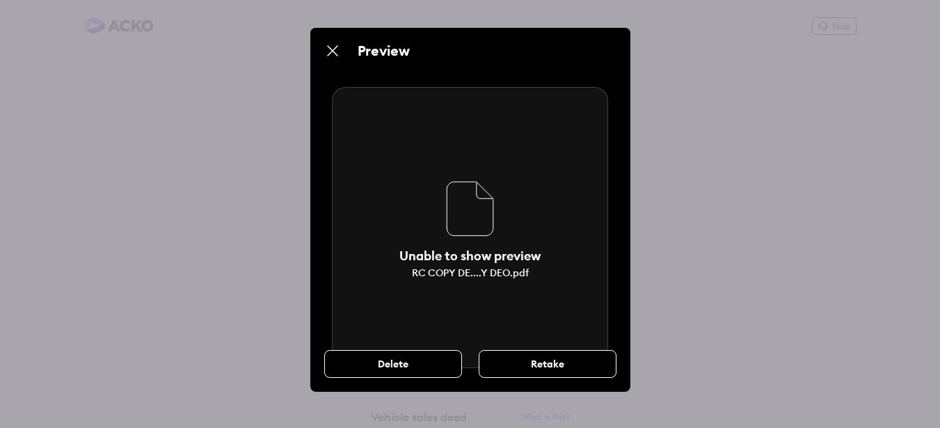
click at [435, 241] on img at bounding box center [470, 208] width 263 height 67
click at [395, 58] on div "Preview" at bounding box center [479, 50] width 242 height 17
click at [338, 55] on img at bounding box center [332, 50] width 17 height 17
